Goal: Information Seeking & Learning: Learn about a topic

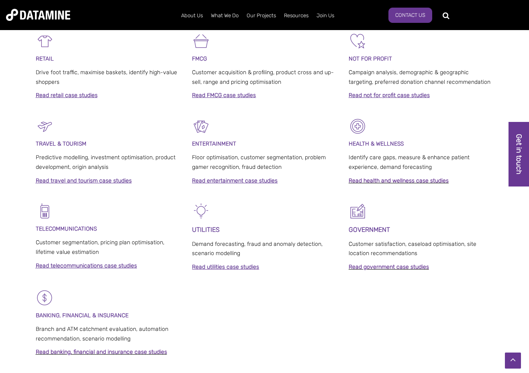
scroll to position [385, 0]
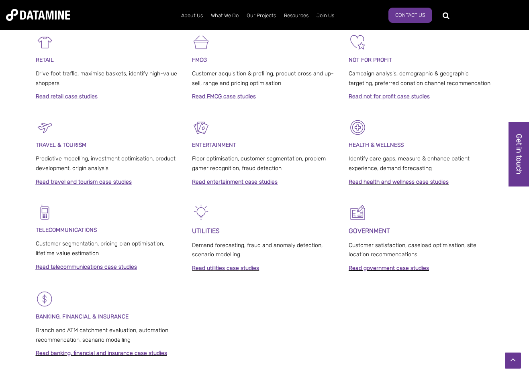
click at [219, 265] on strong "Read utilities case studies" at bounding box center [225, 268] width 67 height 7
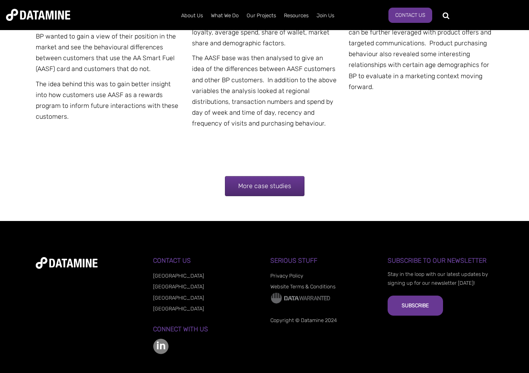
scroll to position [1623, 0]
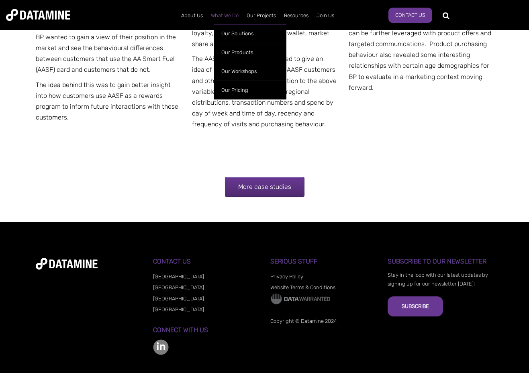
click at [226, 16] on link "What We Do" at bounding box center [225, 15] width 36 height 21
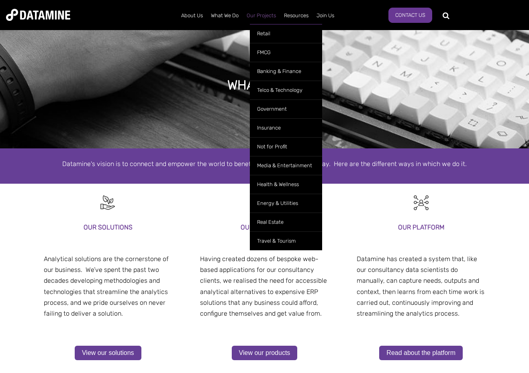
click at [257, 18] on link "Our Projects" at bounding box center [260, 15] width 37 height 21
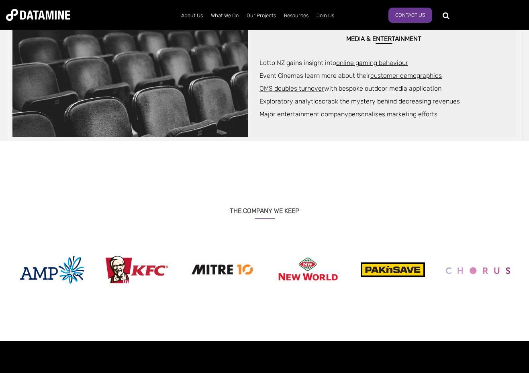
scroll to position [698, 0]
